Goal: Task Accomplishment & Management: Complete application form

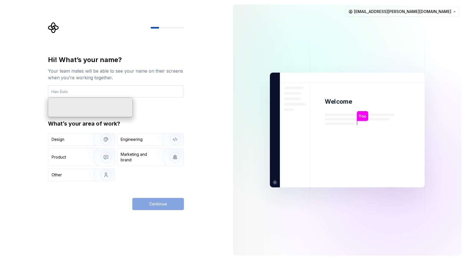
click at [82, 89] on input "text" at bounding box center [116, 91] width 136 height 12
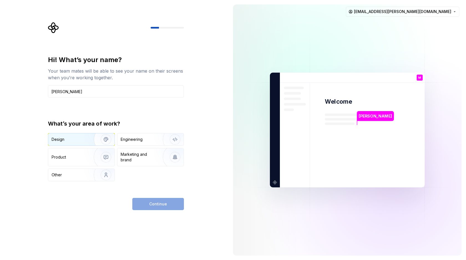
type input "[PERSON_NAME]"
click at [86, 139] on img "button" at bounding box center [103, 139] width 36 height 37
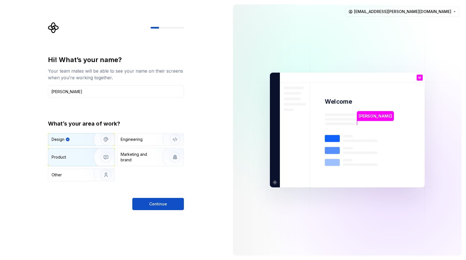
click at [87, 155] on img "button" at bounding box center [103, 157] width 36 height 37
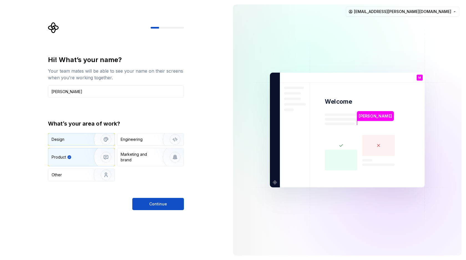
click at [87, 139] on img "button" at bounding box center [103, 139] width 36 height 37
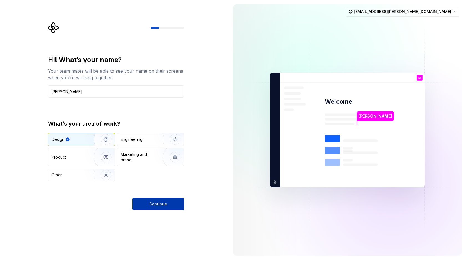
click at [166, 206] on span "Continue" at bounding box center [158, 204] width 18 height 6
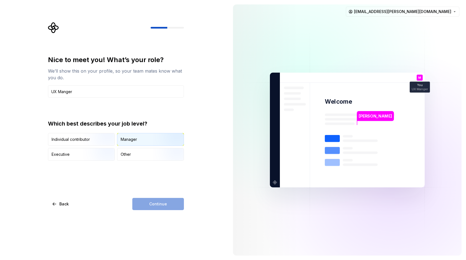
type input "UX Manger"
click at [133, 139] on div "Manager" at bounding box center [129, 140] width 16 height 6
click at [160, 204] on span "Continue" at bounding box center [158, 204] width 18 height 6
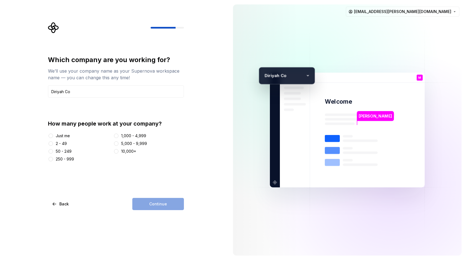
type input "Diriyah Co"
click at [116, 143] on button "5,000 - 9,999" at bounding box center [116, 143] width 4 height 4
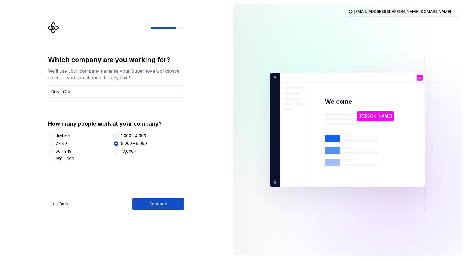
click at [117, 136] on button "1,000 - 4,999" at bounding box center [116, 136] width 4 height 4
click at [145, 207] on button "Continue" at bounding box center [158, 204] width 52 height 12
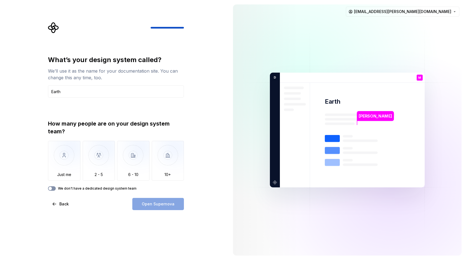
type input "Earth"
click at [52, 188] on icon "button" at bounding box center [50, 188] width 4 height 3
click at [52, 188] on span "button" at bounding box center [53, 188] width 3 height 3
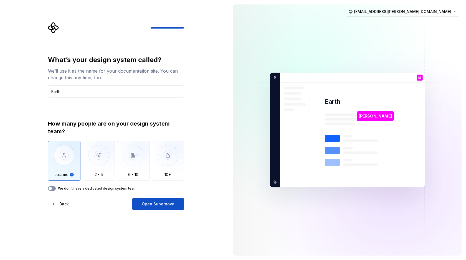
click at [52, 188] on icon "button" at bounding box center [50, 188] width 4 height 3
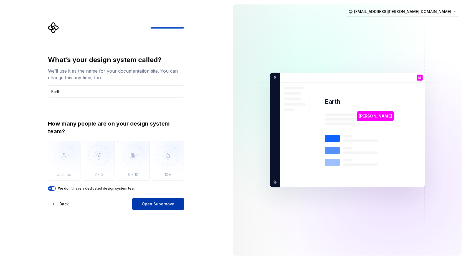
click at [151, 204] on span "Open Supernova" at bounding box center [158, 204] width 33 height 6
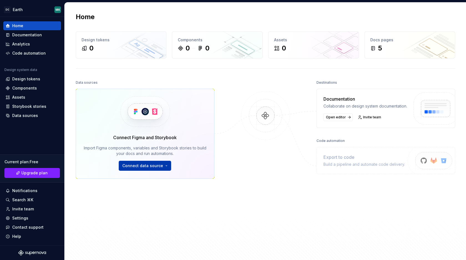
click at [166, 168] on html "DC Earth MK Home Documentation Analytics Code automation Design system data Des…" at bounding box center [233, 130] width 466 height 260
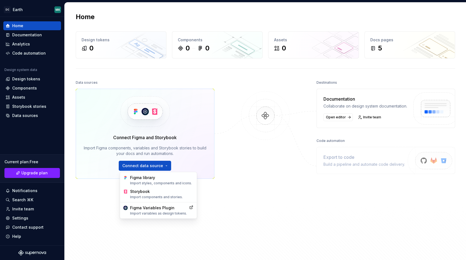
click at [239, 189] on html "DC Earth MK Home Documentation Analytics Code automation Design system data Des…" at bounding box center [233, 130] width 466 height 260
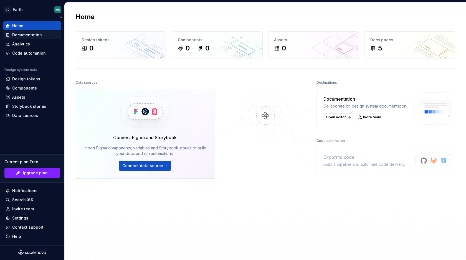
click at [27, 36] on div "Documentation" at bounding box center [27, 35] width 30 height 6
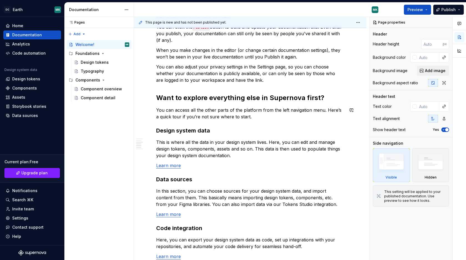
scroll to position [315, 0]
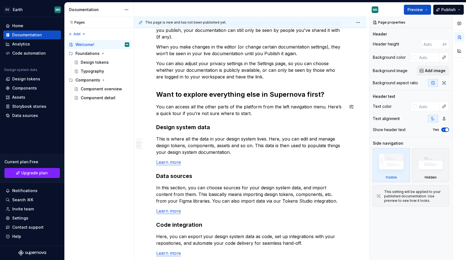
click at [246, 116] on p "You can access all the other parts of the platform from the left navigation men…" at bounding box center [250, 109] width 188 height 13
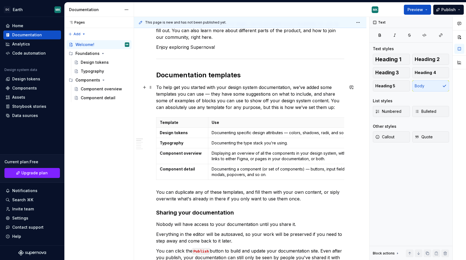
scroll to position [79, 0]
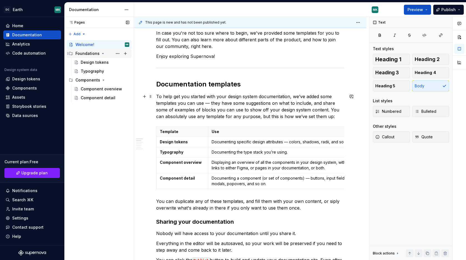
click at [89, 46] on div "Welcome!" at bounding box center [84, 45] width 19 height 6
click at [87, 65] on div "Design tokens" at bounding box center [105, 63] width 49 height 6
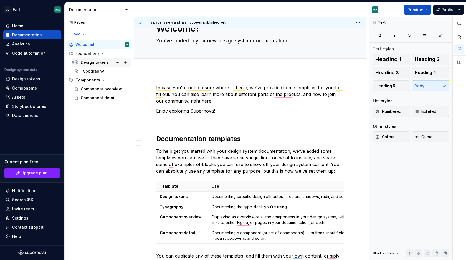
scroll to position [24, 0]
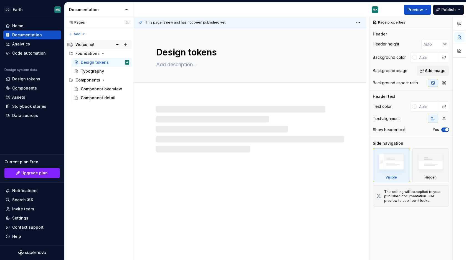
click at [87, 46] on div "Welcome!" at bounding box center [84, 45] width 19 height 6
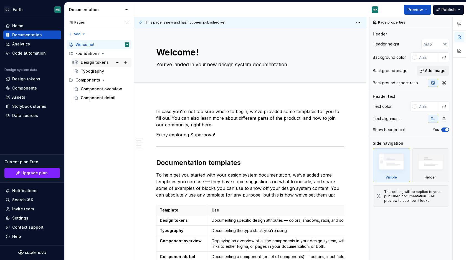
click at [93, 59] on div "Design tokens" at bounding box center [105, 63] width 49 height 8
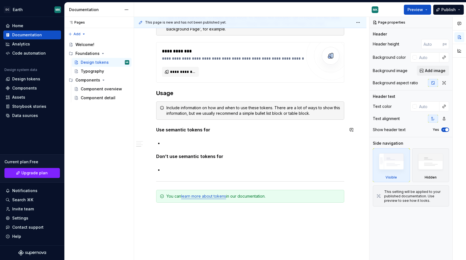
scroll to position [398, 0]
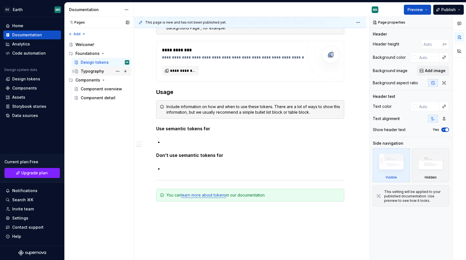
click at [95, 68] on div "Typography" at bounding box center [105, 71] width 49 height 8
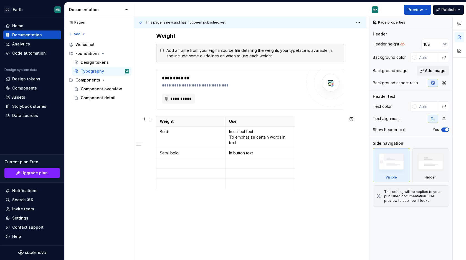
scroll to position [344, 0]
click at [426, 8] on button "Preview" at bounding box center [417, 10] width 27 height 10
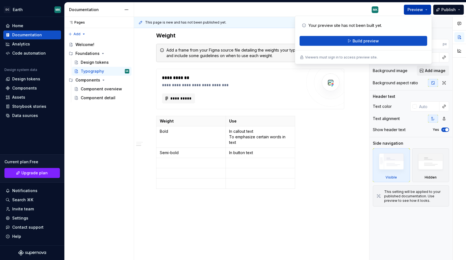
click at [426, 8] on button "Preview" at bounding box center [417, 10] width 27 height 10
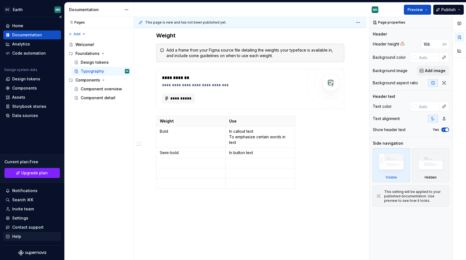
click at [17, 237] on div "Help" at bounding box center [16, 237] width 9 height 6
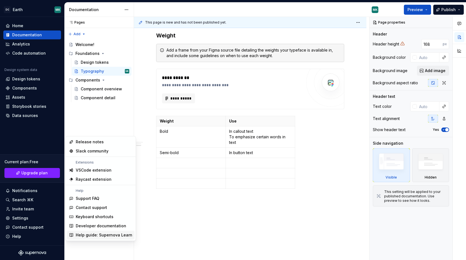
click at [85, 237] on div "Help guide: Supernova Learn" at bounding box center [104, 235] width 57 height 6
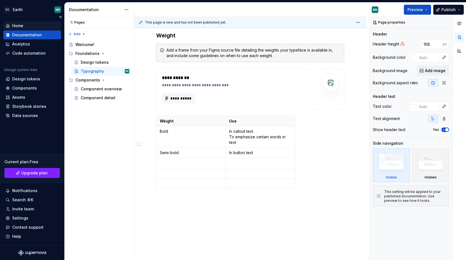
click at [18, 29] on div "Home" at bounding box center [32, 25] width 58 height 9
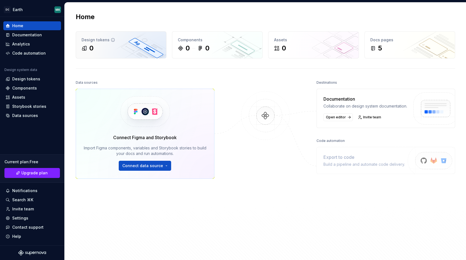
click at [120, 47] on div "0" at bounding box center [121, 48] width 79 height 9
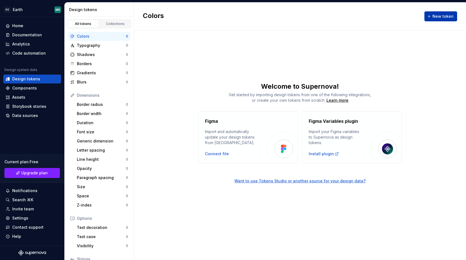
click at [442, 18] on span "New token" at bounding box center [442, 17] width 21 height 6
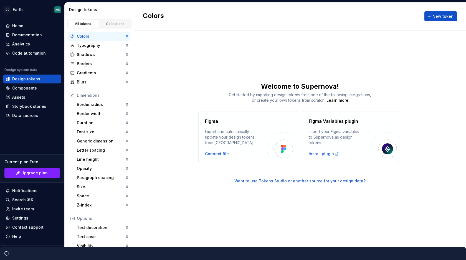
click at [250, 186] on div "Colors New token Welcome to Supernova! Get started by importing design tokens f…" at bounding box center [300, 131] width 332 height 258
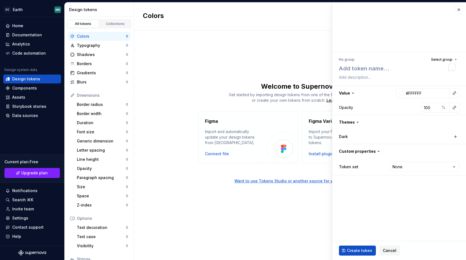
type textarea "*"
click at [390, 62] on div "No group Select group" at bounding box center [399, 60] width 120 height 8
click at [376, 68] on textarea "To enrich screen reader interactions, please activate Accessibility in Grammarl…" at bounding box center [398, 69] width 120 height 10
click at [411, 95] on input "#FFFFFF" at bounding box center [427, 93] width 46 height 10
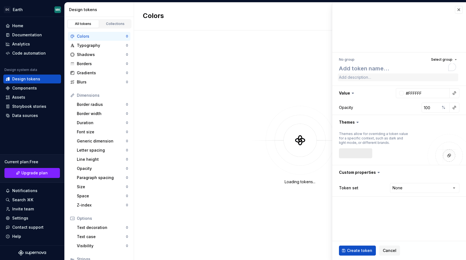
type textarea "*"
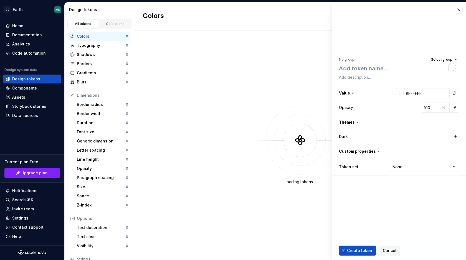
click at [353, 124] on button "button" at bounding box center [399, 122] width 134 height 14
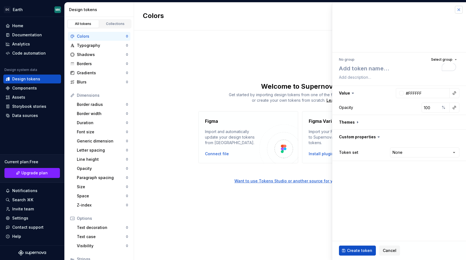
click at [460, 9] on button "button" at bounding box center [459, 10] width 8 height 8
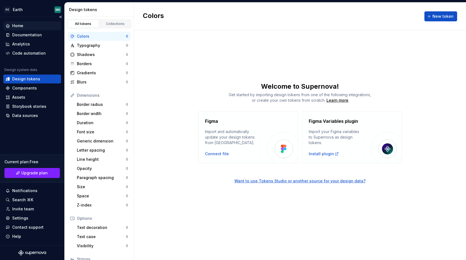
click at [22, 26] on div "Home" at bounding box center [17, 26] width 11 height 6
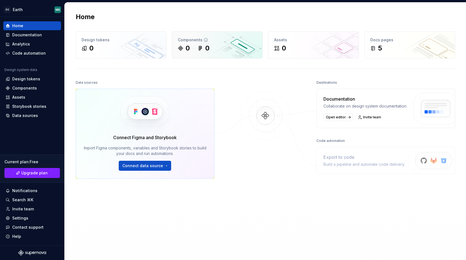
click at [194, 45] on div "0 0" at bounding box center [217, 48] width 79 height 9
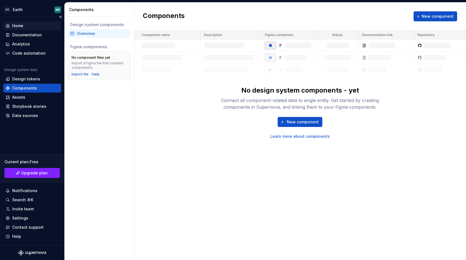
click at [21, 27] on div "Home" at bounding box center [17, 26] width 11 height 6
